Goal: Task Accomplishment & Management: Use online tool/utility

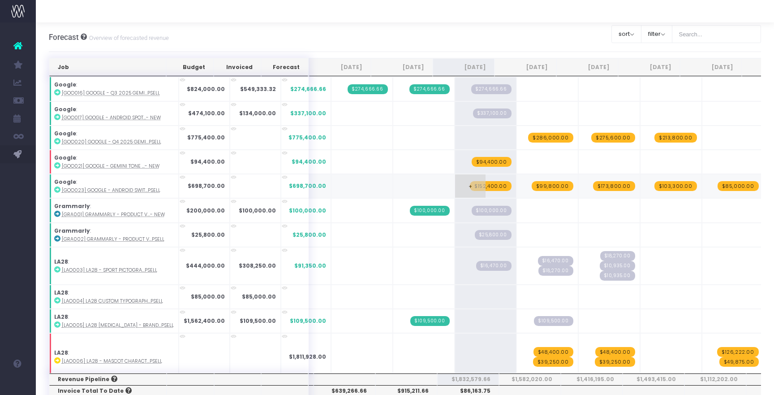
click at [476, 186] on span "$152,400.00" at bounding box center [491, 186] width 42 height 10
click at [533, 184] on span "$99,800.00" at bounding box center [553, 186] width 42 height 10
click at [533, 183] on span "$99,800.00" at bounding box center [553, 186] width 42 height 10
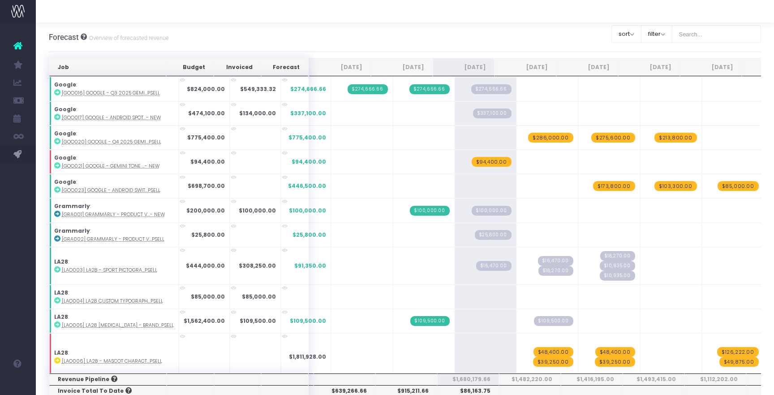
click at [601, 182] on span "$173,800.00" at bounding box center [614, 186] width 42 height 10
click at [655, 190] on td "+ $103,300.00" at bounding box center [671, 186] width 62 height 24
click at [655, 185] on span "$103,300.00" at bounding box center [675, 186] width 43 height 10
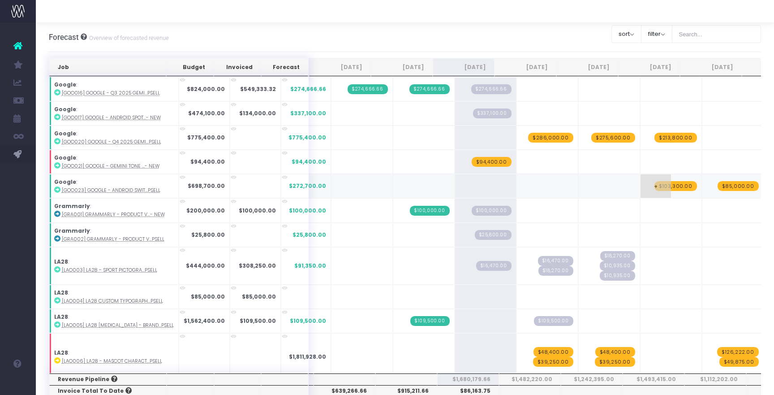
click at [655, 185] on span "$103,300.00" at bounding box center [675, 186] width 43 height 10
click at [718, 184] on span "$85,000.00" at bounding box center [738, 186] width 41 height 10
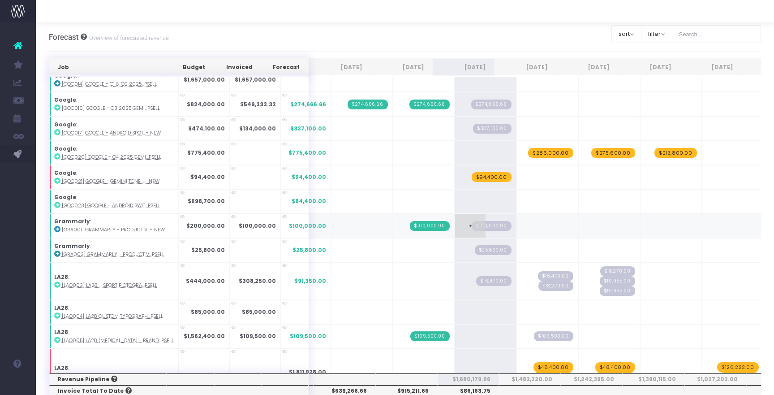
scroll to position [396, 0]
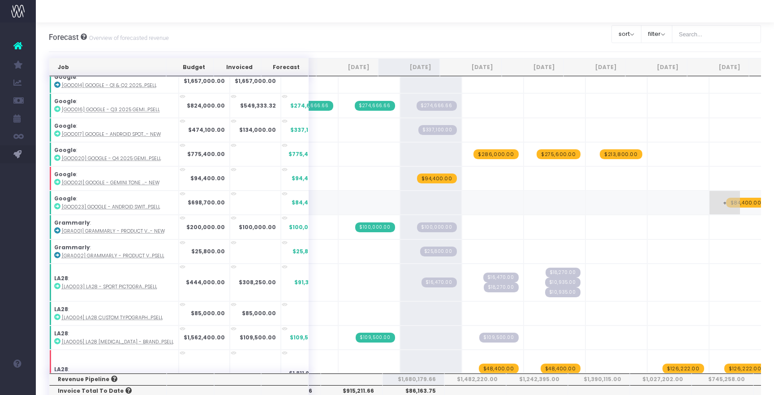
click at [741, 199] on span "$84,400.00" at bounding box center [746, 203] width 40 height 10
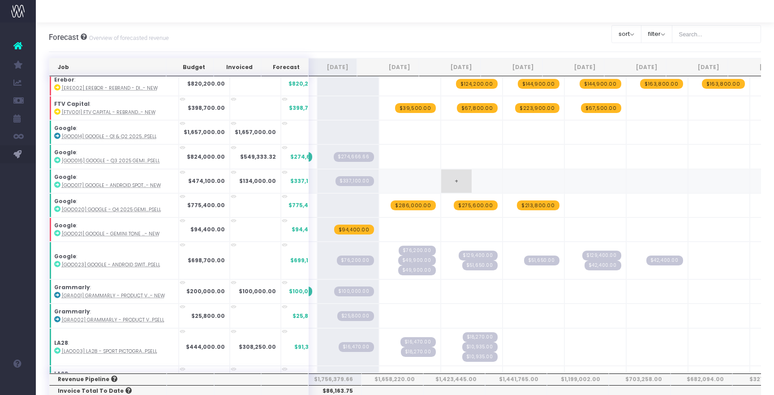
scroll to position [345, 231]
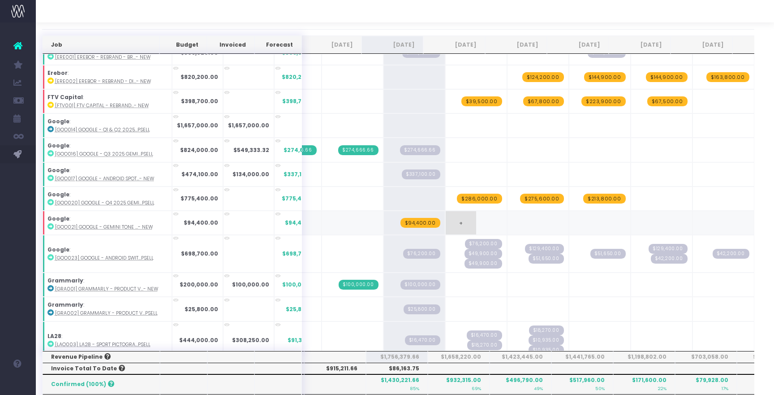
scroll to position [559, 0]
